Goal: Transaction & Acquisition: Purchase product/service

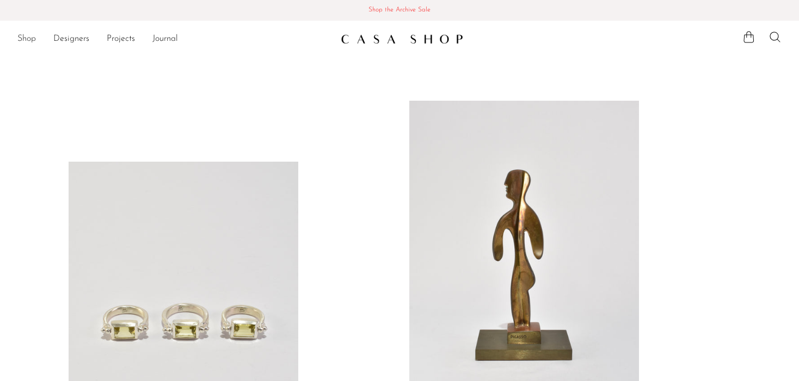
click at [23, 41] on link "Shop" at bounding box center [26, 39] width 18 height 14
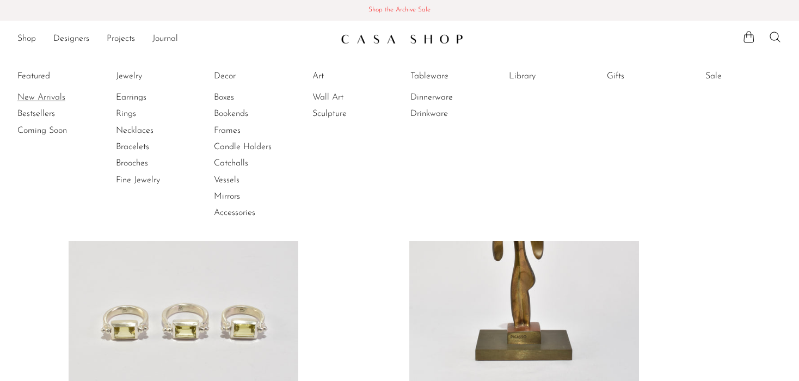
click at [34, 93] on link "New Arrivals" at bounding box center [58, 97] width 82 height 12
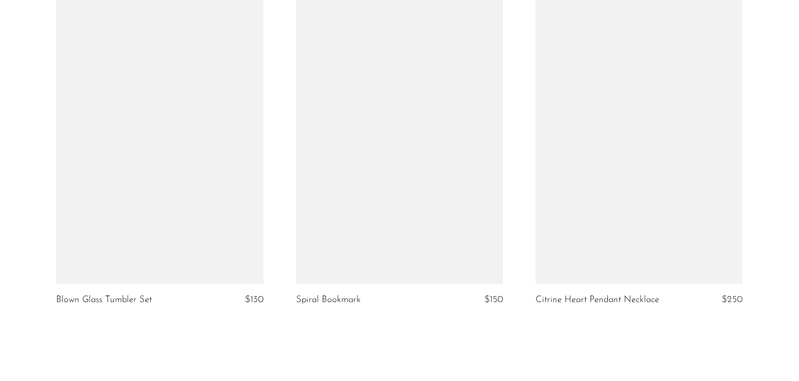
scroll to position [3840, 0]
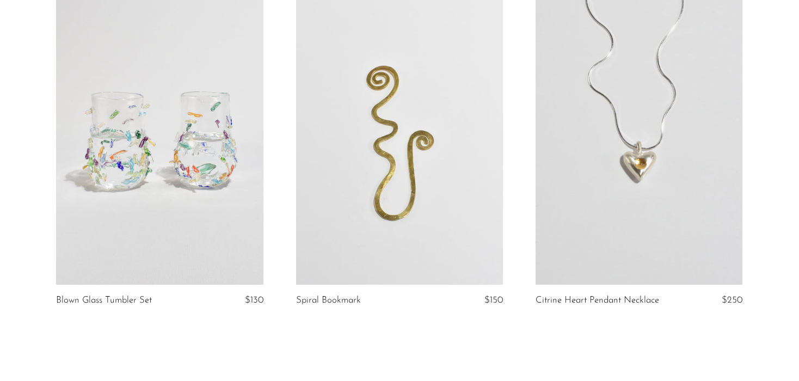
click at [438, 143] on link at bounding box center [399, 139] width 207 height 289
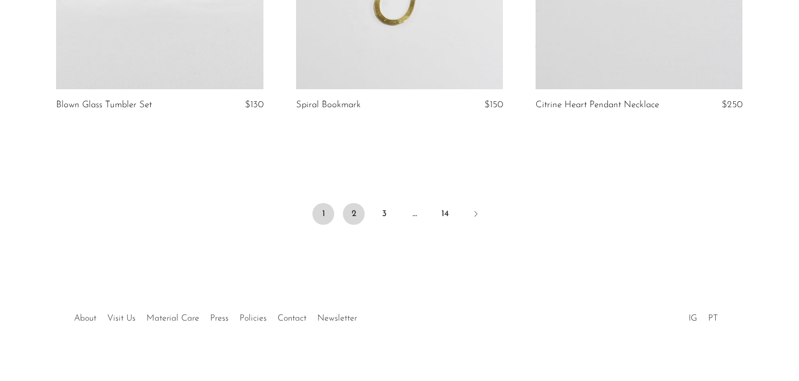
click at [349, 204] on link "2" at bounding box center [354, 214] width 22 height 22
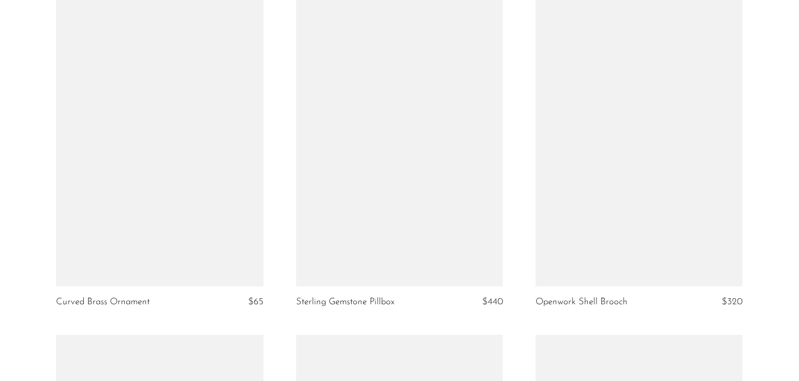
scroll to position [2138, 0]
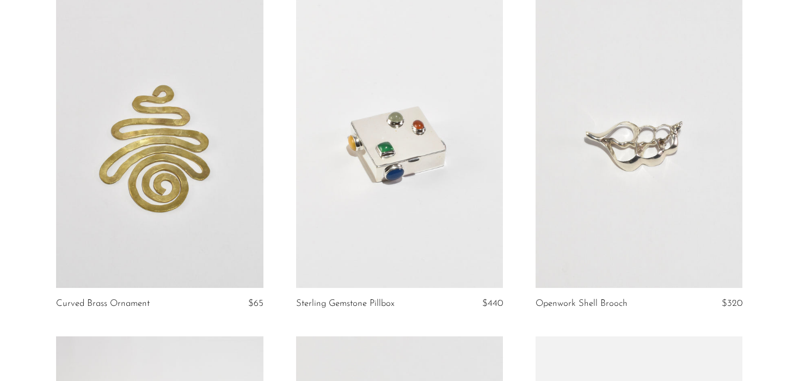
click at [413, 121] on link at bounding box center [399, 142] width 207 height 289
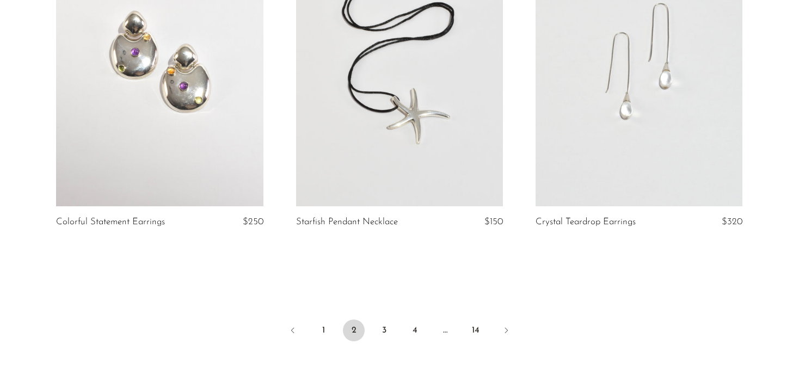
scroll to position [3933, 0]
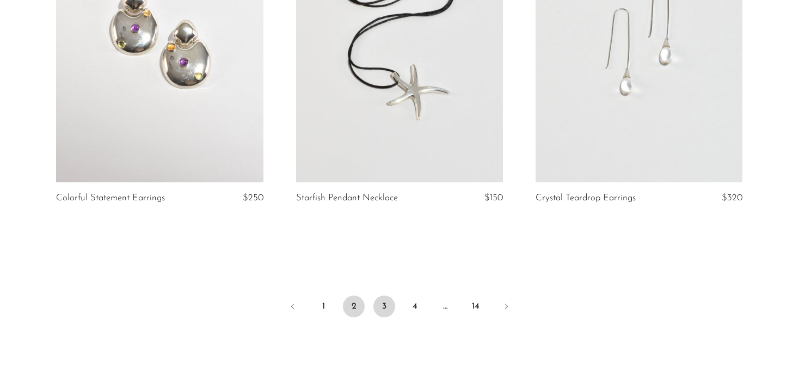
click at [389, 315] on link "3" at bounding box center [384, 306] width 22 height 22
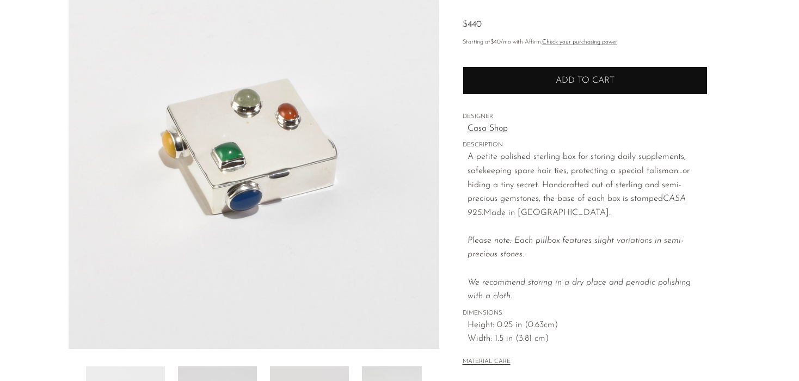
scroll to position [110, 0]
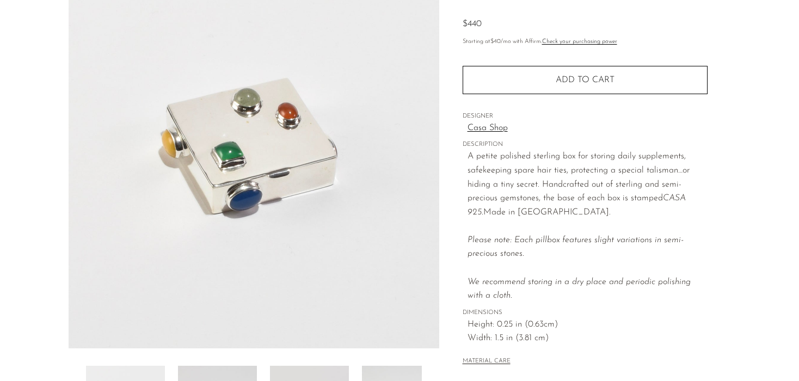
click at [478, 128] on link "Casa Shop" at bounding box center [587, 128] width 240 height 14
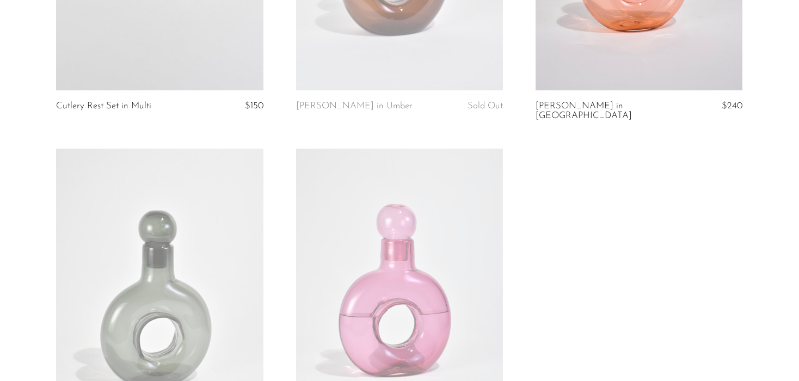
scroll to position [2078, 0]
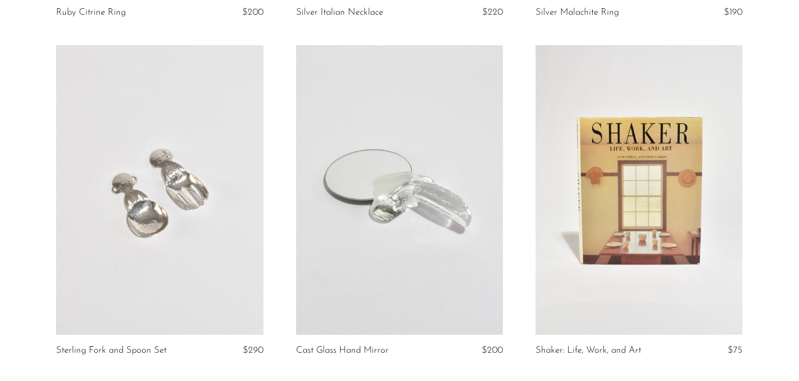
scroll to position [733, 0]
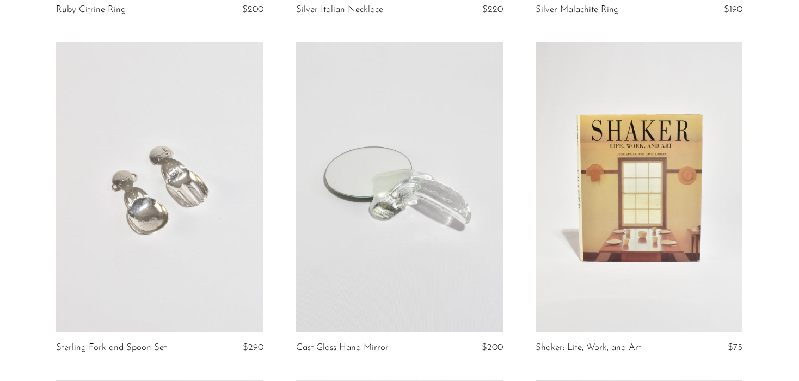
click at [204, 192] on link at bounding box center [159, 186] width 207 height 289
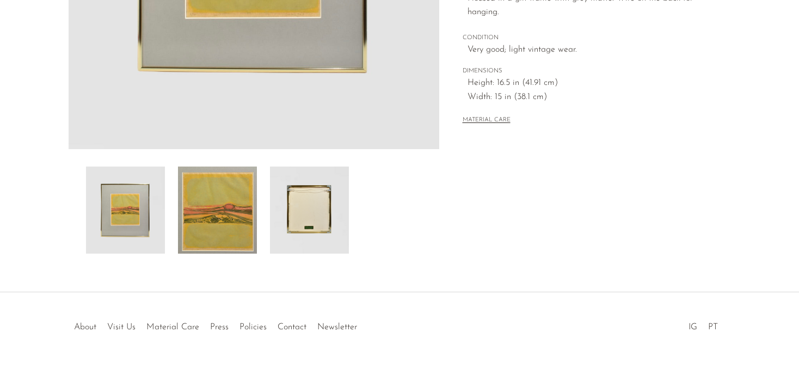
scroll to position [310, 0]
click at [138, 226] on img at bounding box center [125, 209] width 79 height 87
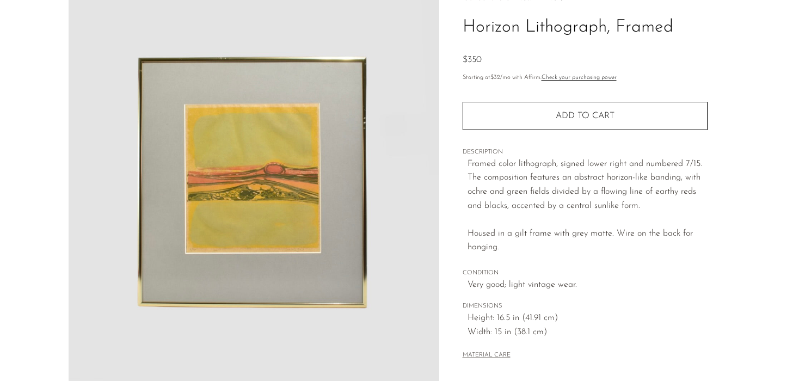
scroll to position [0, 0]
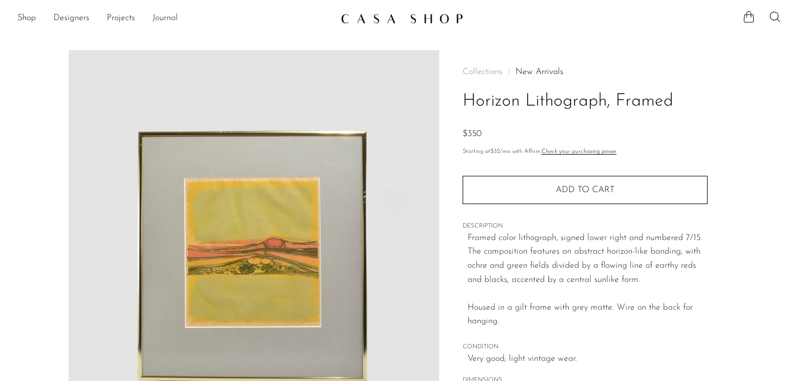
click at [158, 21] on link "Journal" at bounding box center [165, 18] width 26 height 14
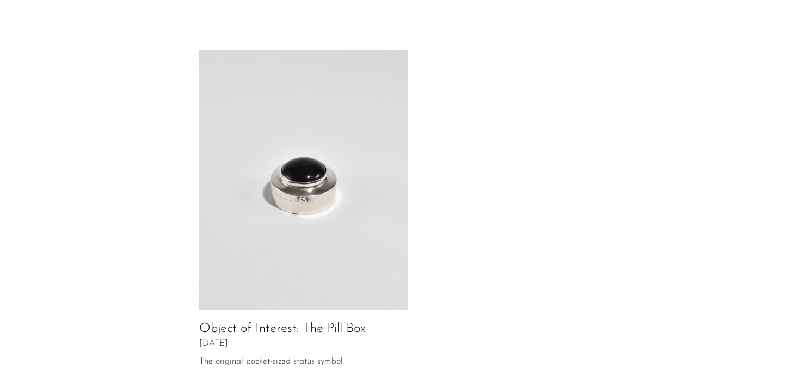
scroll to position [597, 0]
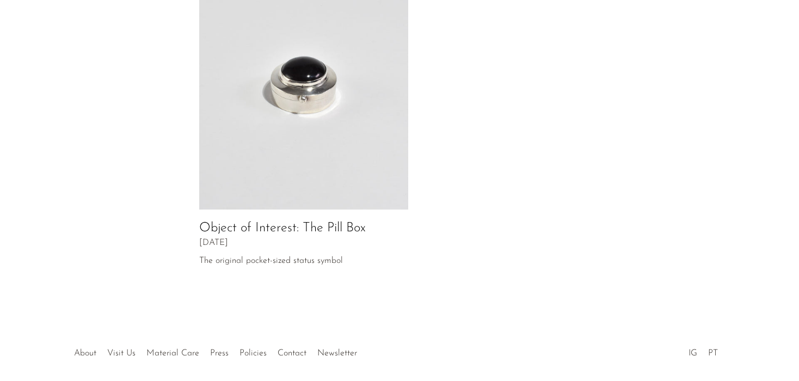
click at [281, 112] on img at bounding box center [303, 79] width 209 height 261
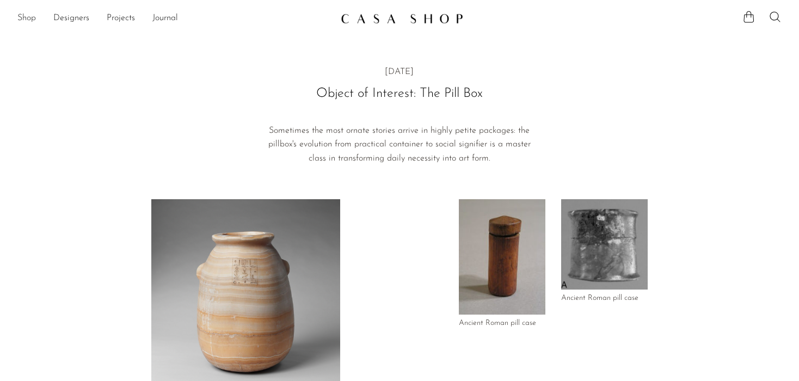
click at [23, 18] on link "Shop" at bounding box center [26, 18] width 18 height 14
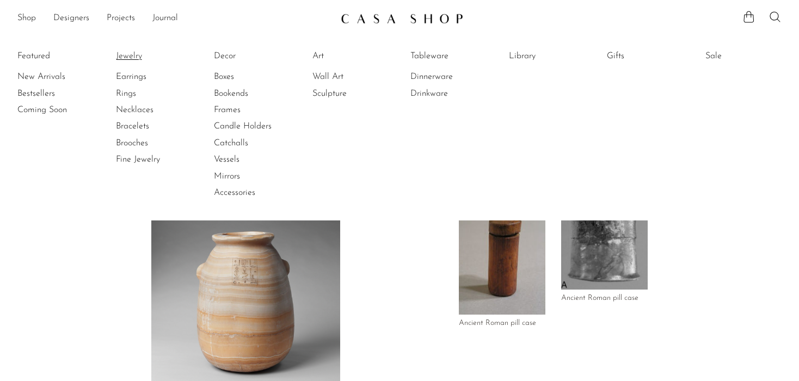
click at [125, 54] on link "Jewelry" at bounding box center [157, 56] width 82 height 12
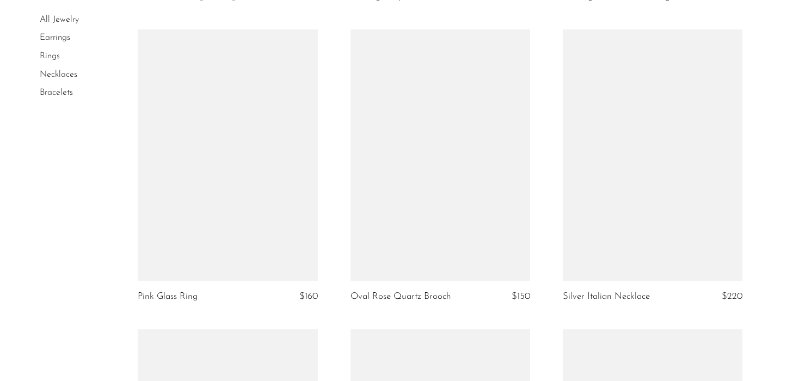
scroll to position [3295, 0]
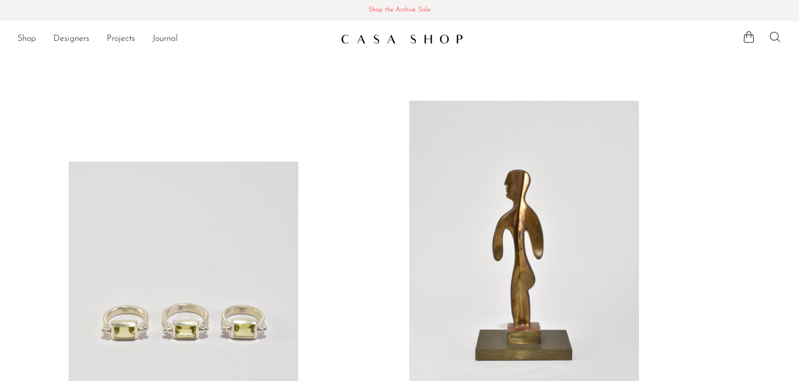
click at [771, 36] on icon at bounding box center [774, 36] width 13 height 13
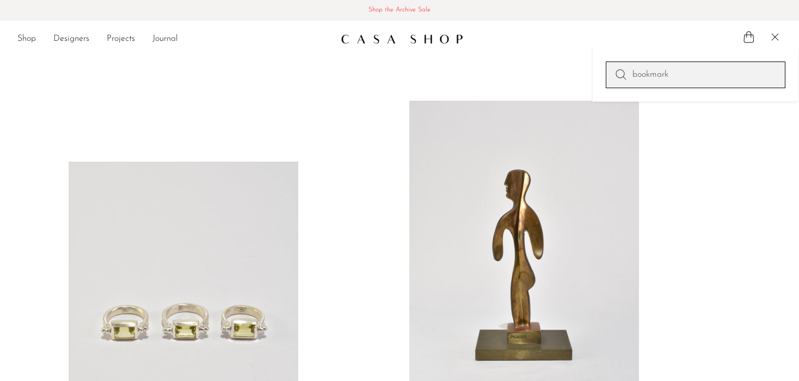
type input "bookmark"
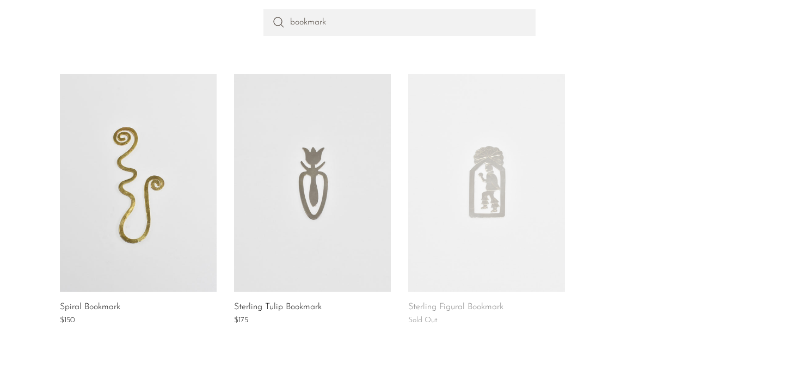
scroll to position [148, 0]
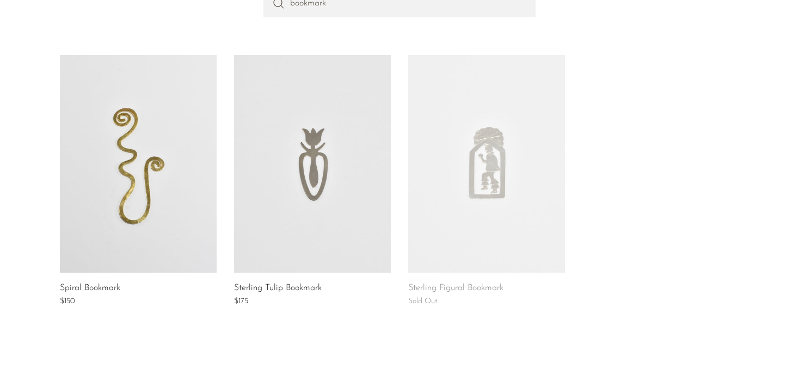
click at [131, 146] on link at bounding box center [138, 164] width 157 height 218
